Goal: Information Seeking & Learning: Learn about a topic

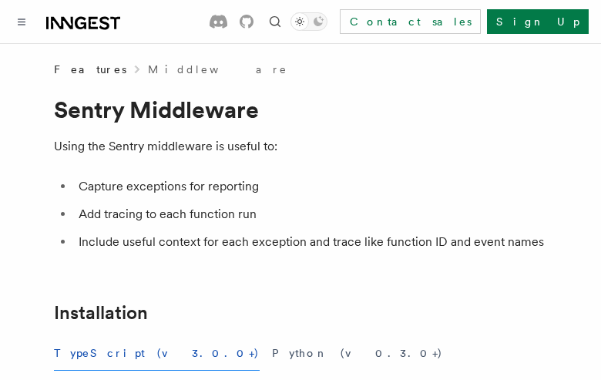
click at [102, 353] on button "TypeScript (v3.0.0+)" at bounding box center [157, 353] width 206 height 35
